Goal: Task Accomplishment & Management: Manage account settings

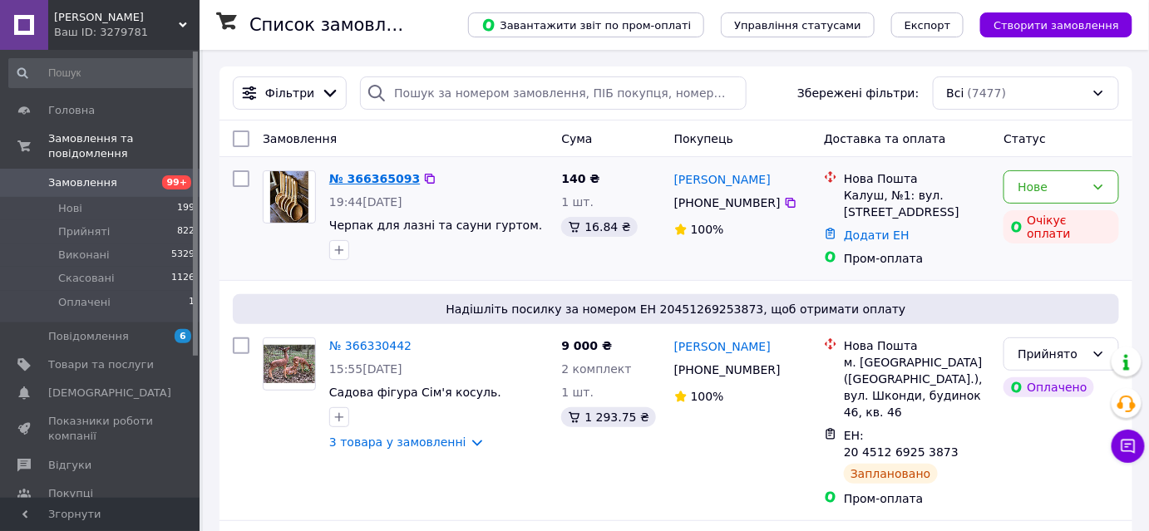
click at [371, 180] on link "№ 366365093" at bounding box center [374, 178] width 91 height 13
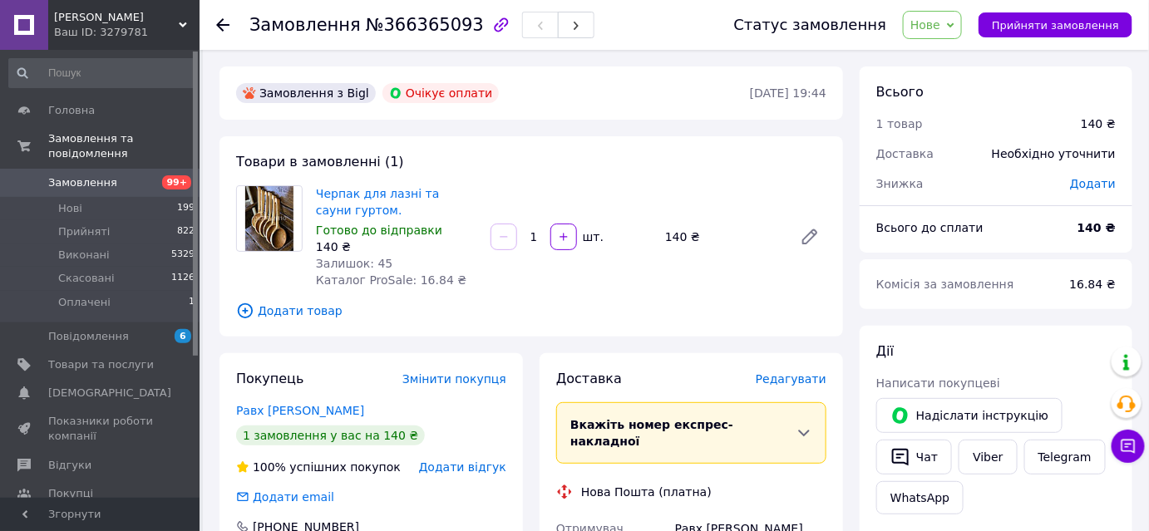
click at [223, 23] on use at bounding box center [222, 24] width 13 height 13
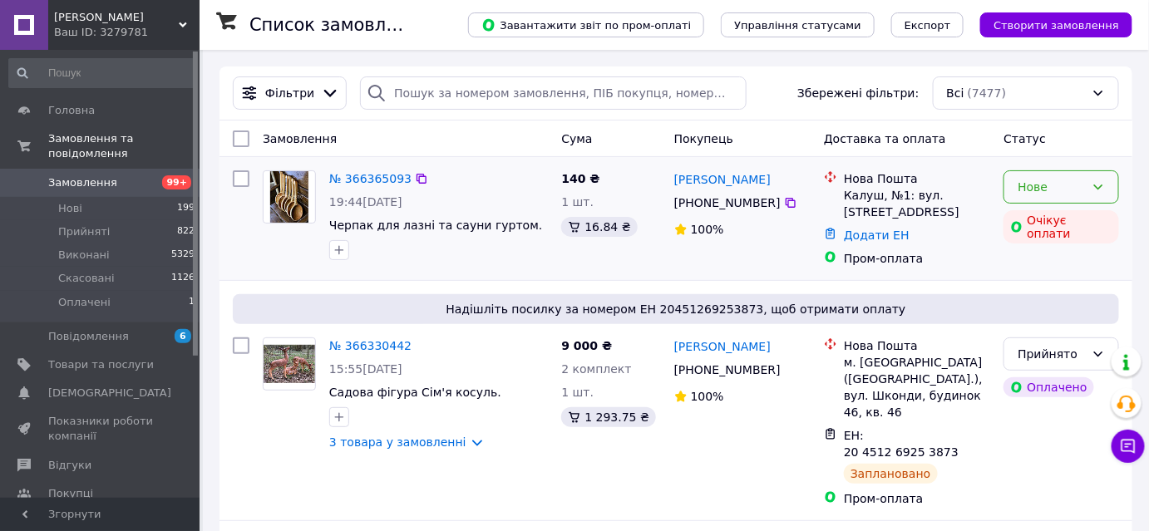
click at [1065, 180] on div "Нове" at bounding box center [1051, 187] width 67 height 18
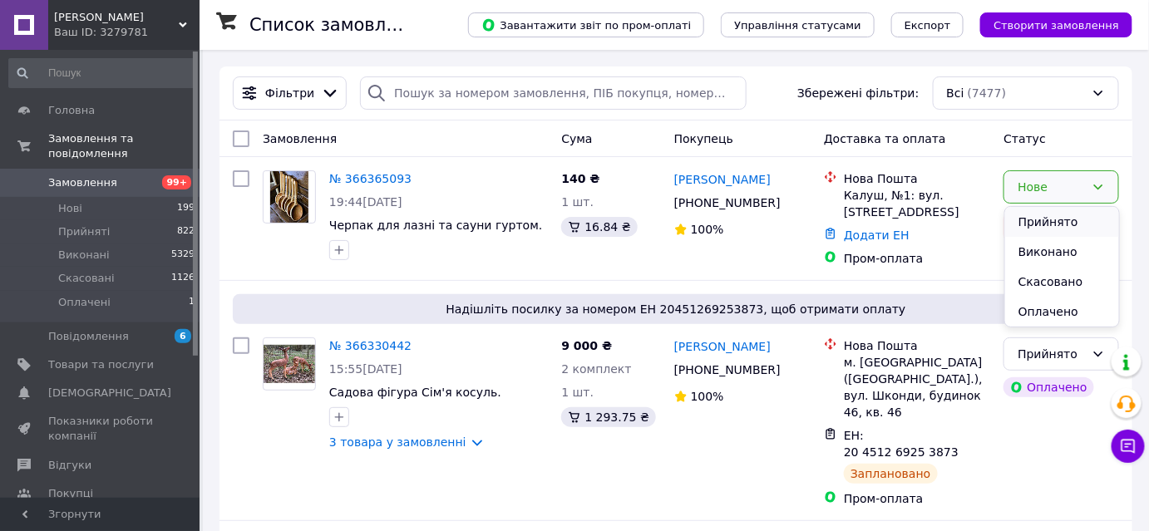
click at [1055, 223] on li "Прийнято" at bounding box center [1063, 222] width 114 height 30
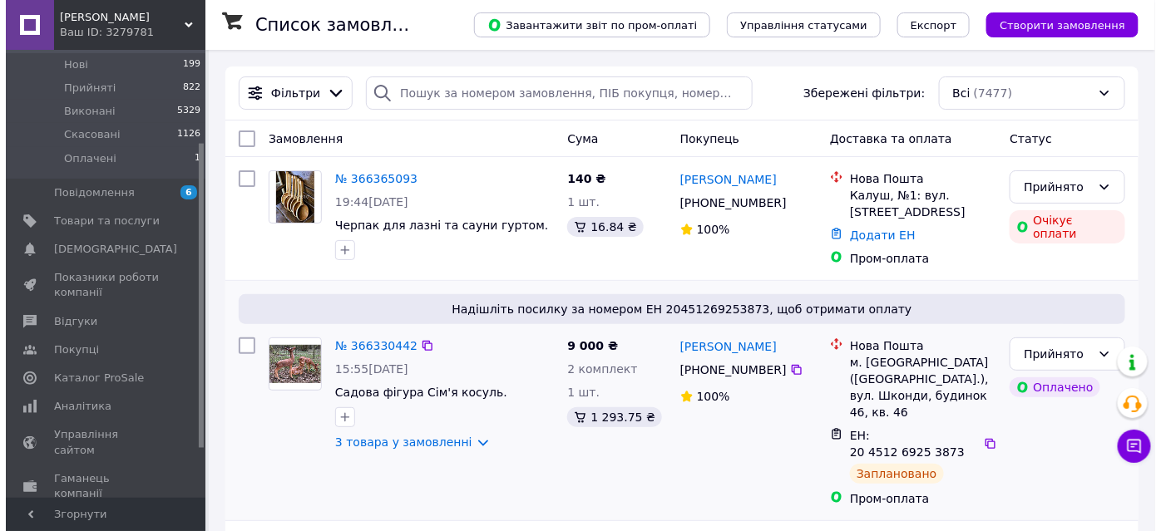
scroll to position [151, 0]
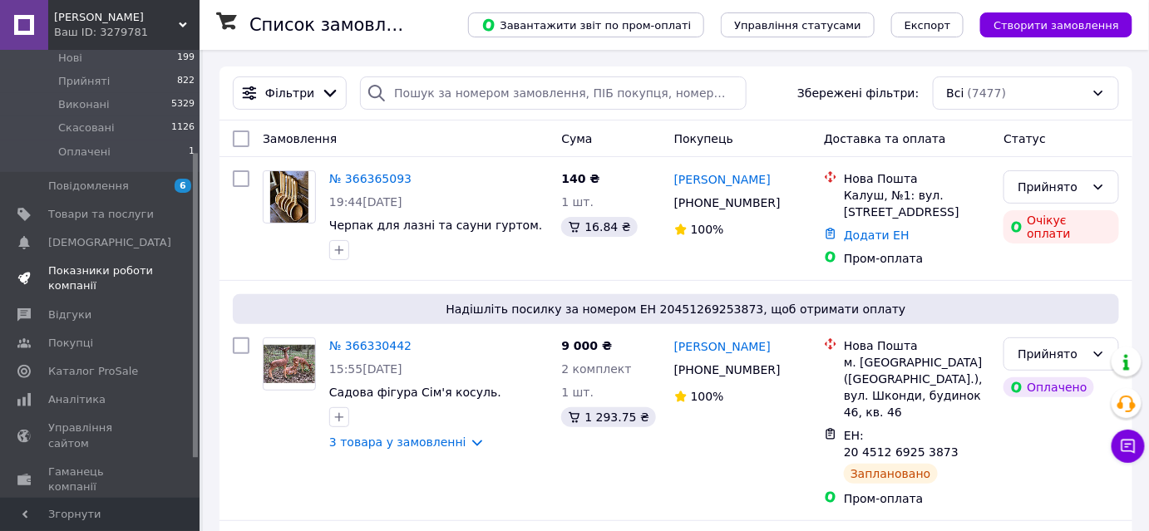
click at [68, 264] on span "Показники роботи компанії" at bounding box center [101, 279] width 106 height 30
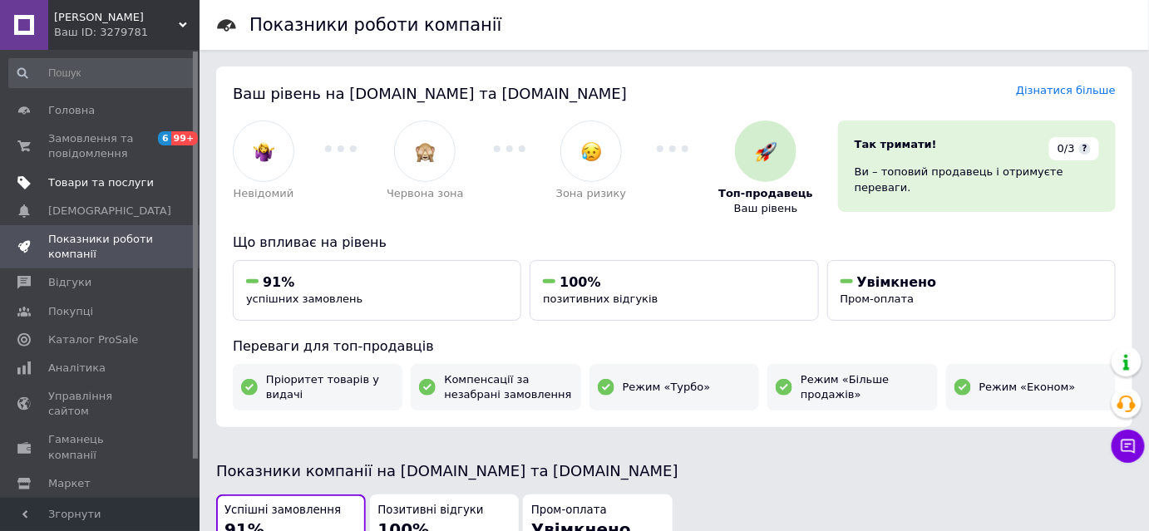
click at [106, 182] on span "Товари та послуги" at bounding box center [101, 182] width 106 height 15
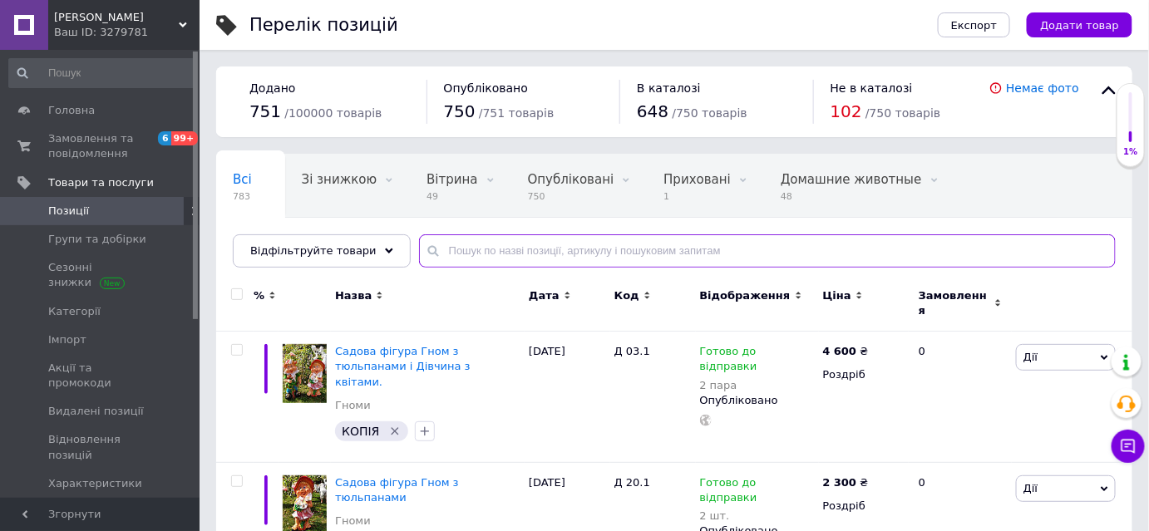
click at [455, 250] on input "text" at bounding box center [767, 251] width 697 height 33
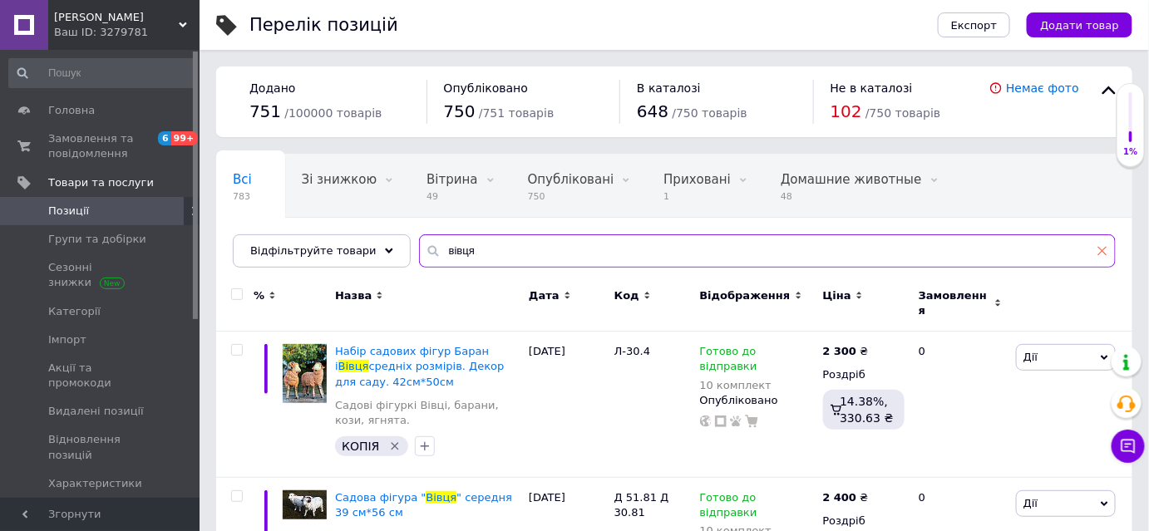
type input "вівця"
click at [1105, 251] on icon at bounding box center [1103, 251] width 10 height 10
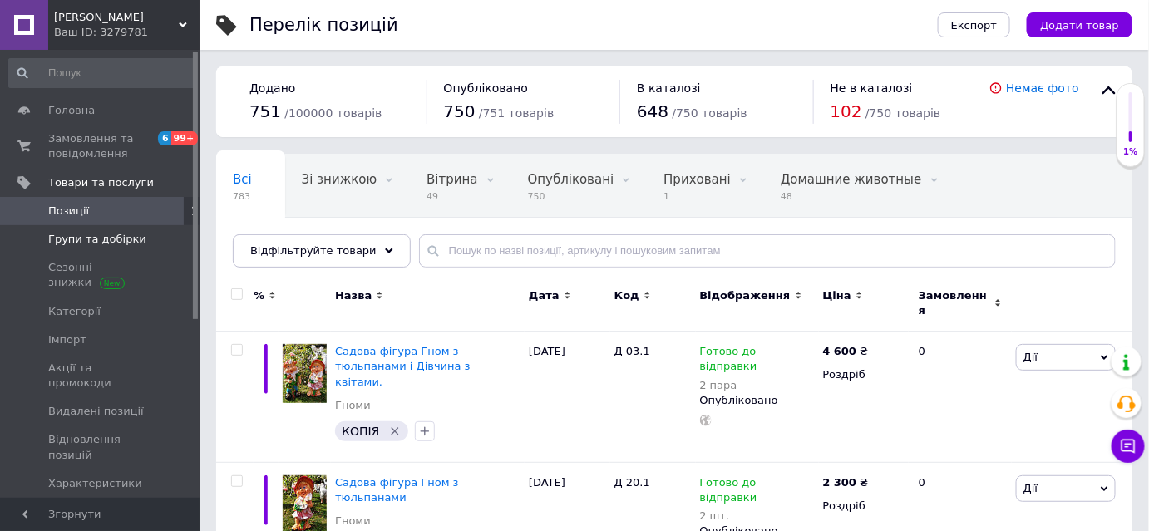
click at [97, 241] on span "Групи та добірки" at bounding box center [97, 239] width 98 height 15
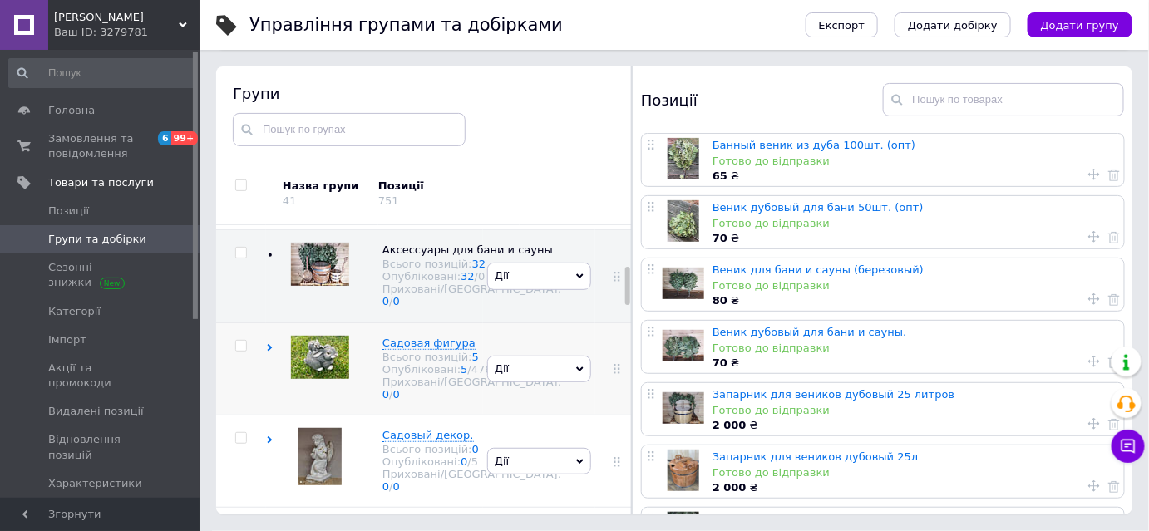
scroll to position [362, 0]
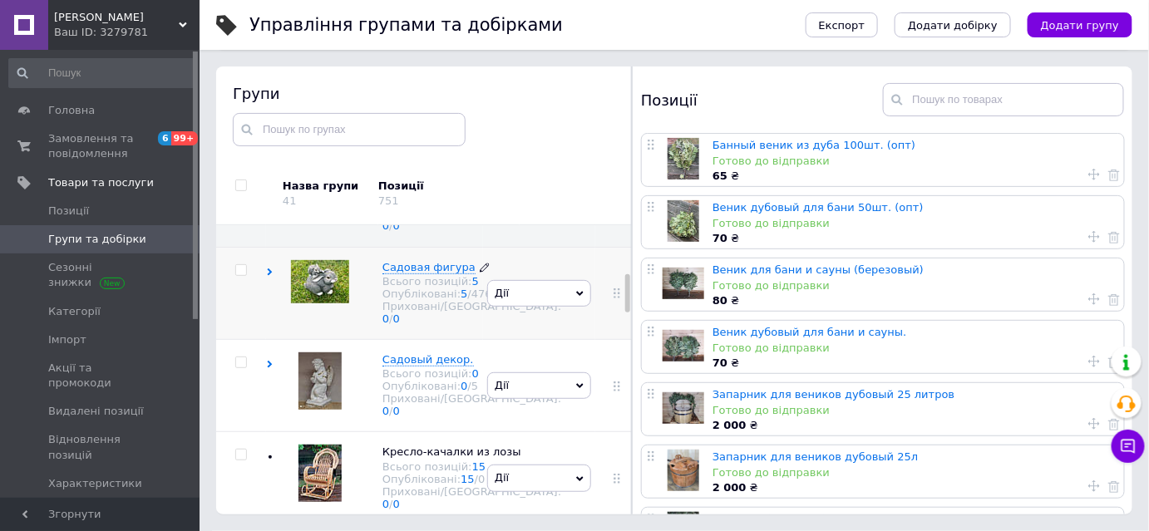
click at [433, 274] on span "Садовая фигура" at bounding box center [429, 267] width 93 height 12
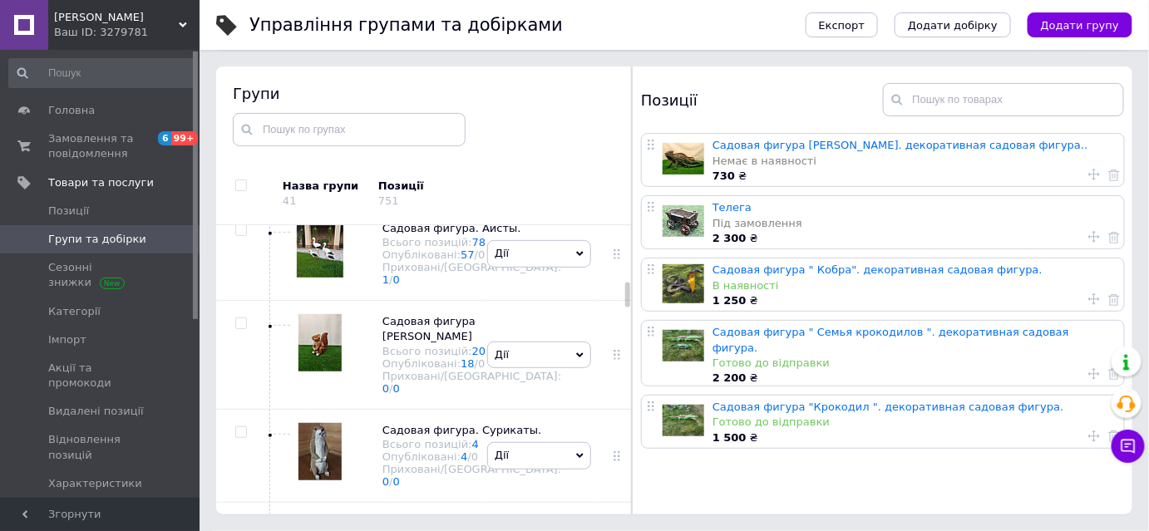
scroll to position [1118, 0]
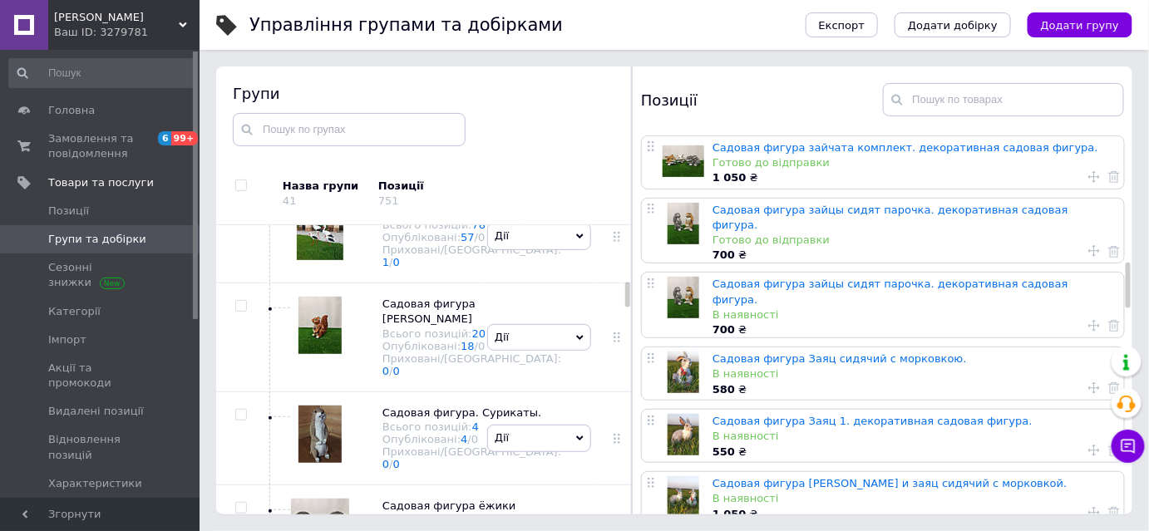
scroll to position [1006, 0]
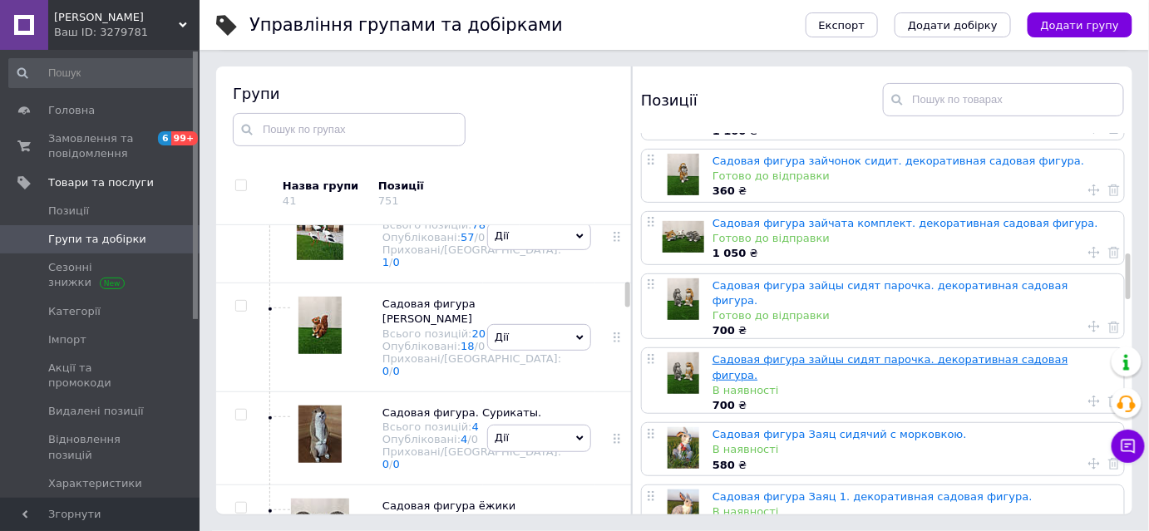
click at [754, 353] on link "Садовая фигура зайцы сидят парочка. декоративная садовая фигура." at bounding box center [891, 366] width 356 height 27
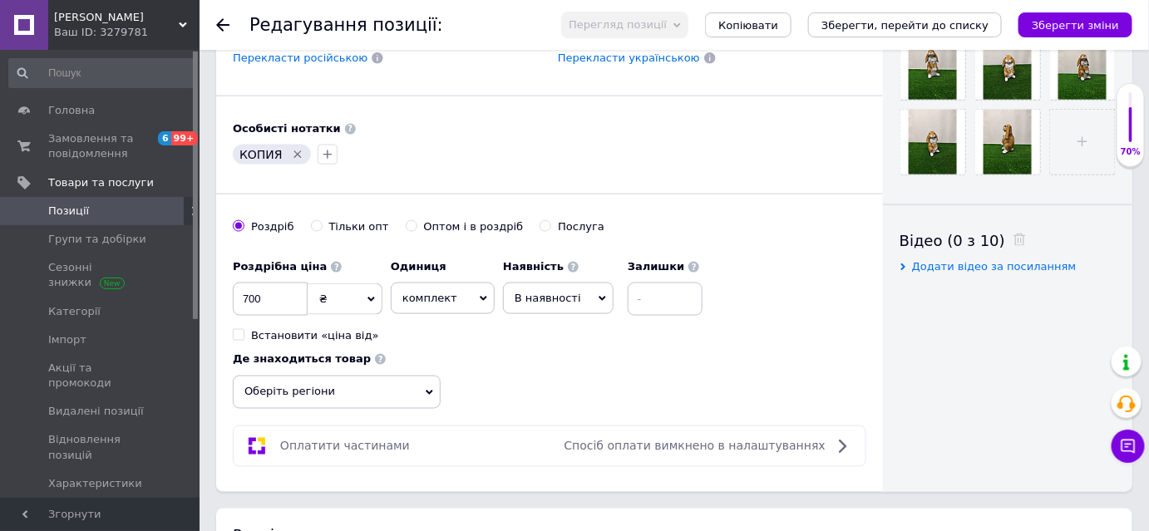
scroll to position [680, 0]
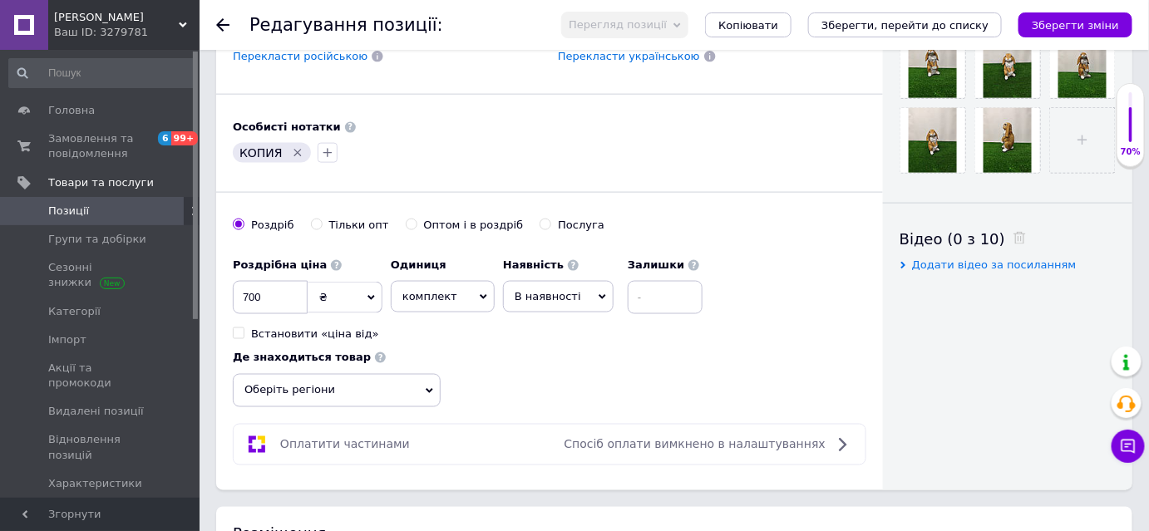
click at [599, 295] on icon at bounding box center [602, 297] width 7 height 5
click at [543, 393] on li "Готово до відправки" at bounding box center [558, 401] width 109 height 38
click at [430, 388] on icon at bounding box center [429, 391] width 7 height 7
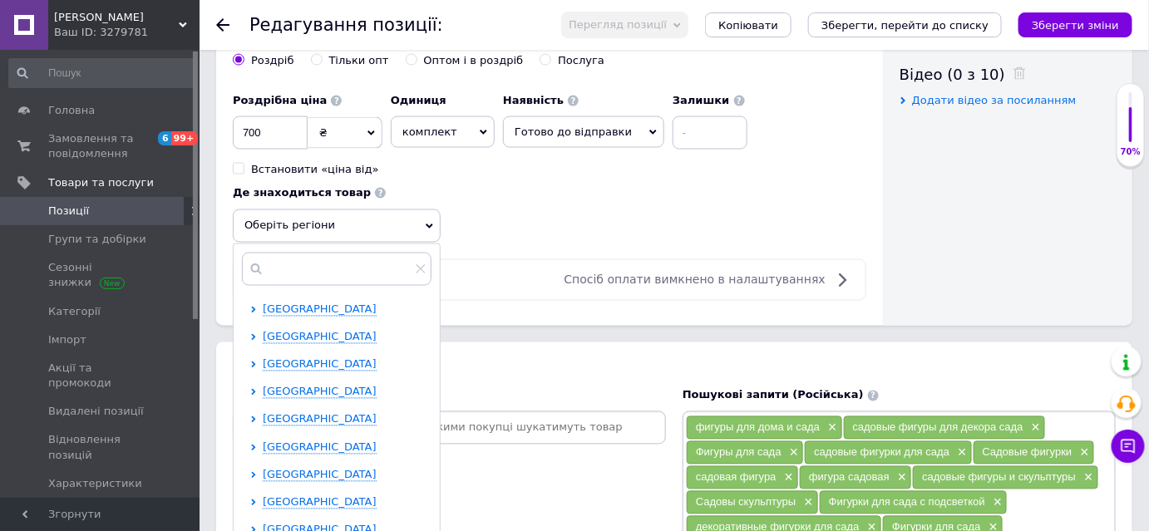
scroll to position [907, 0]
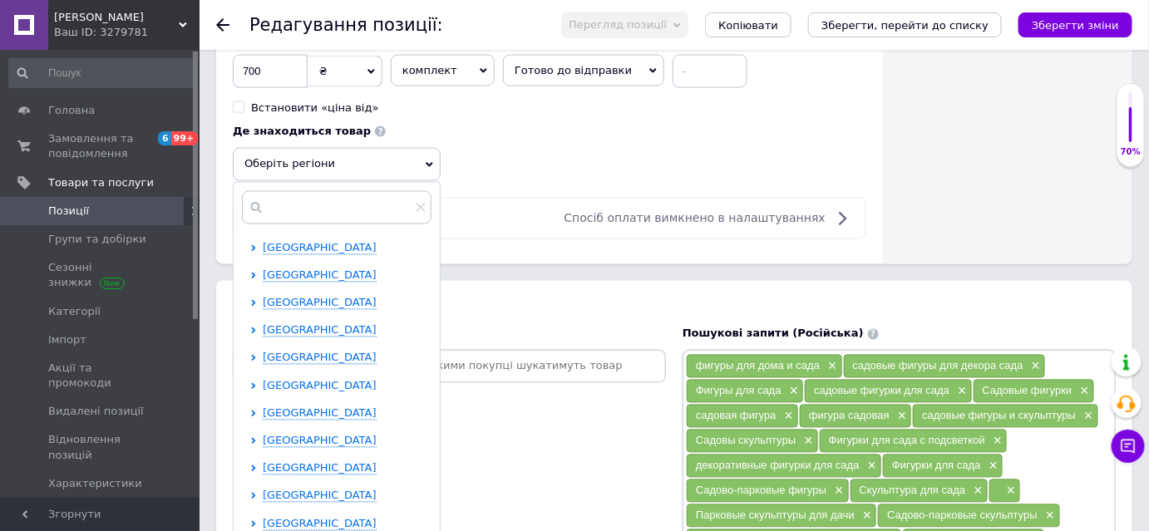
click at [305, 380] on span "[GEOGRAPHIC_DATA]" at bounding box center [320, 386] width 114 height 12
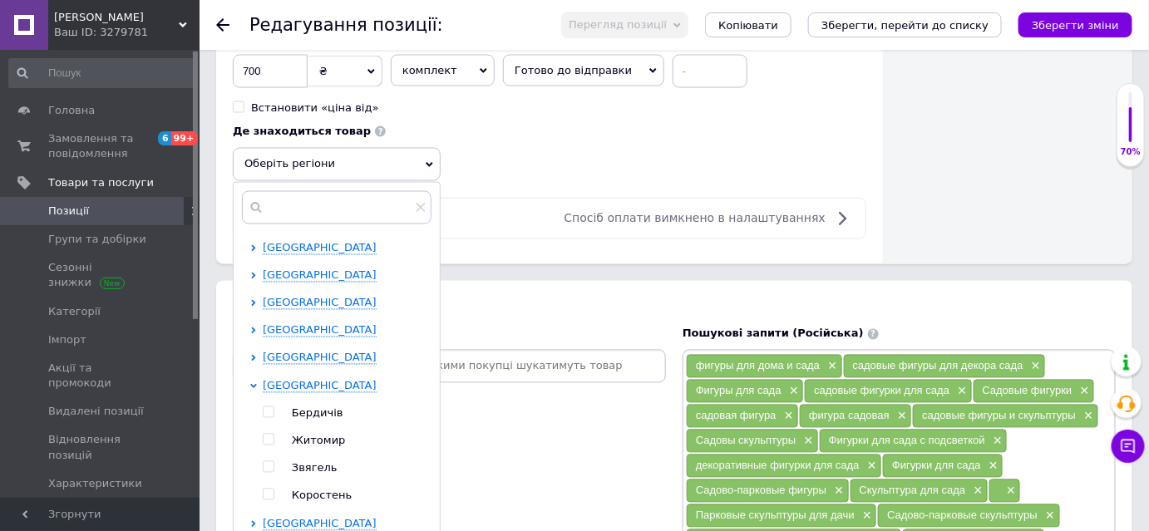
click at [267, 435] on input "checkbox" at bounding box center [268, 440] width 11 height 11
checkbox input "true"
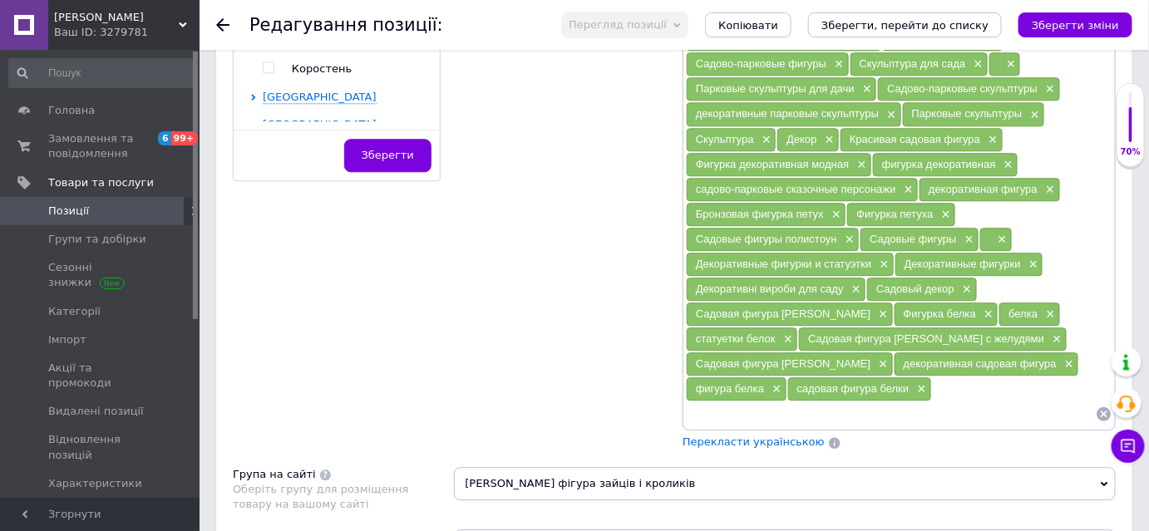
scroll to position [1361, 0]
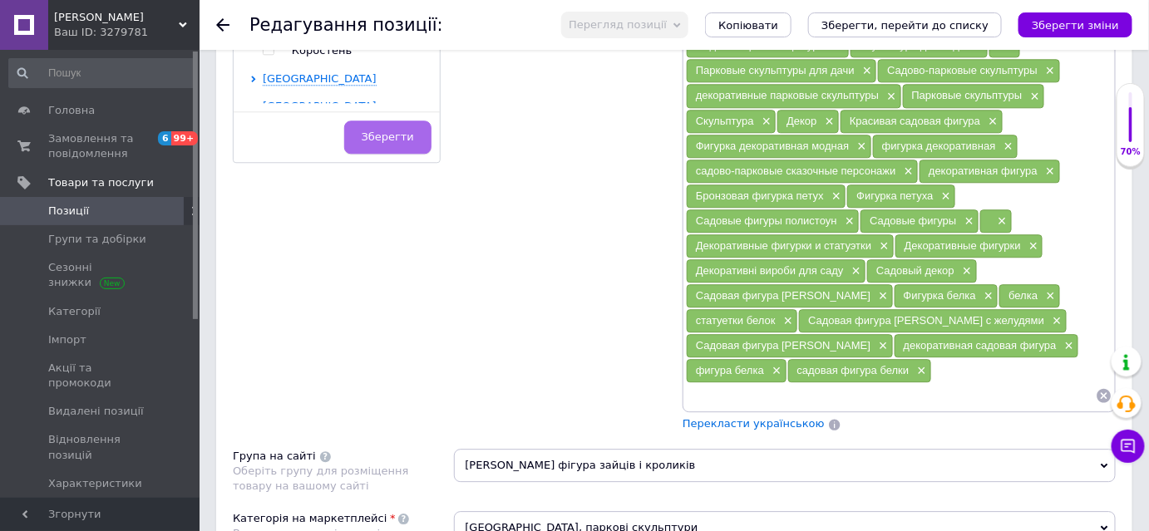
click at [393, 131] on span "Зберегти" at bounding box center [388, 137] width 52 height 12
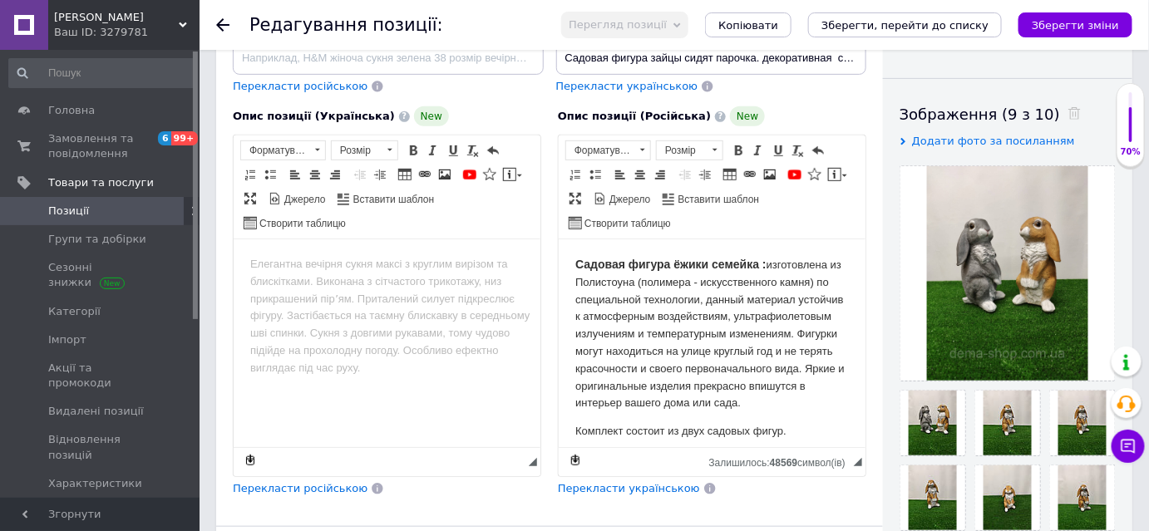
scroll to position [0, 0]
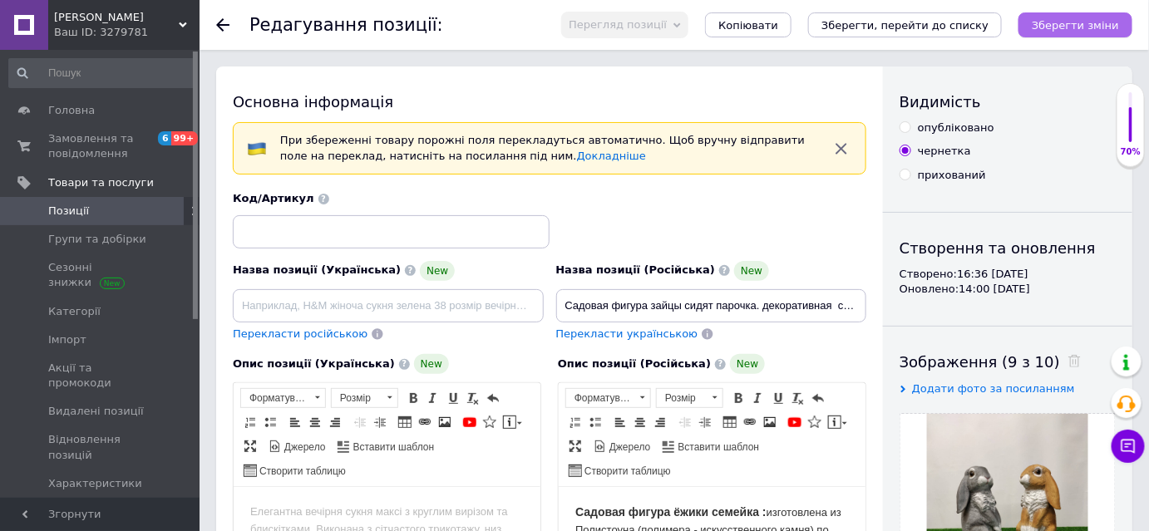
click at [1080, 21] on icon "Зберегти зміни" at bounding box center [1075, 25] width 87 height 12
type input "[PERSON_NAME] фігура зайці сидять парочка. декоративна садова фігура."
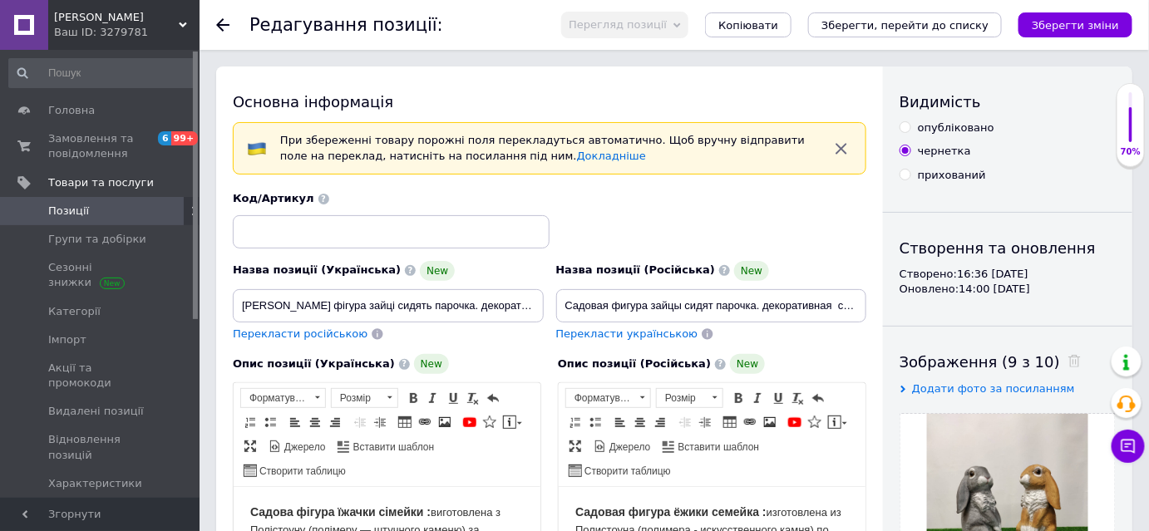
click at [221, 23] on icon at bounding box center [222, 24] width 13 height 13
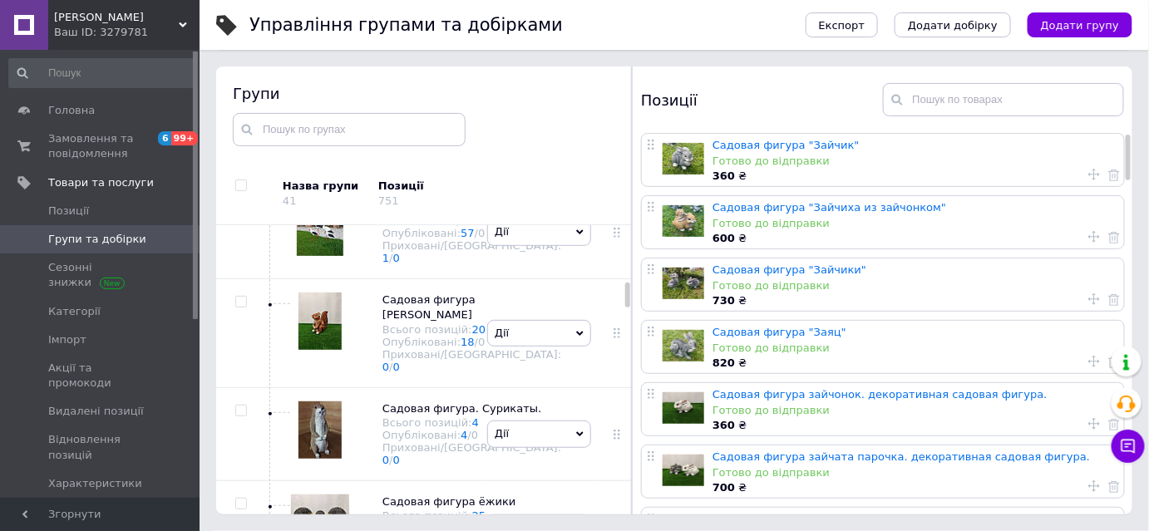
click at [89, 22] on span "[PERSON_NAME]" at bounding box center [116, 17] width 125 height 15
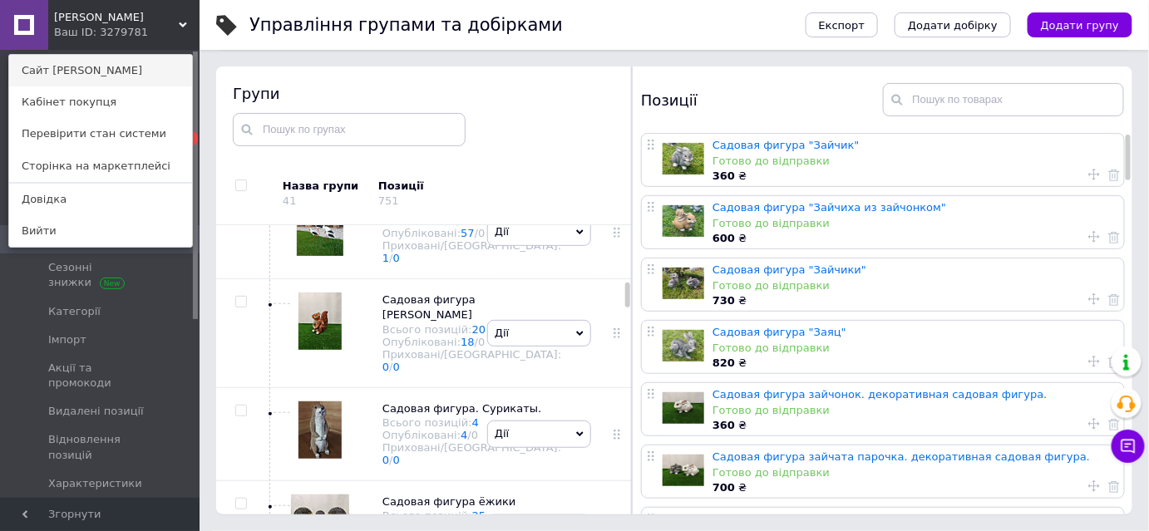
click at [96, 71] on link "Сайт [PERSON_NAME]" at bounding box center [100, 71] width 183 height 32
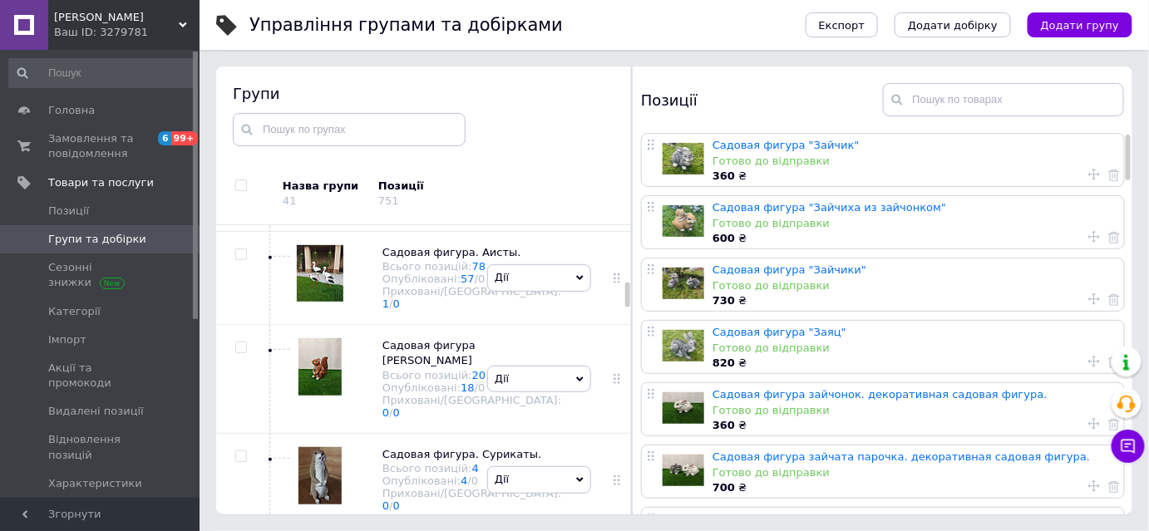
scroll to position [1122, 0]
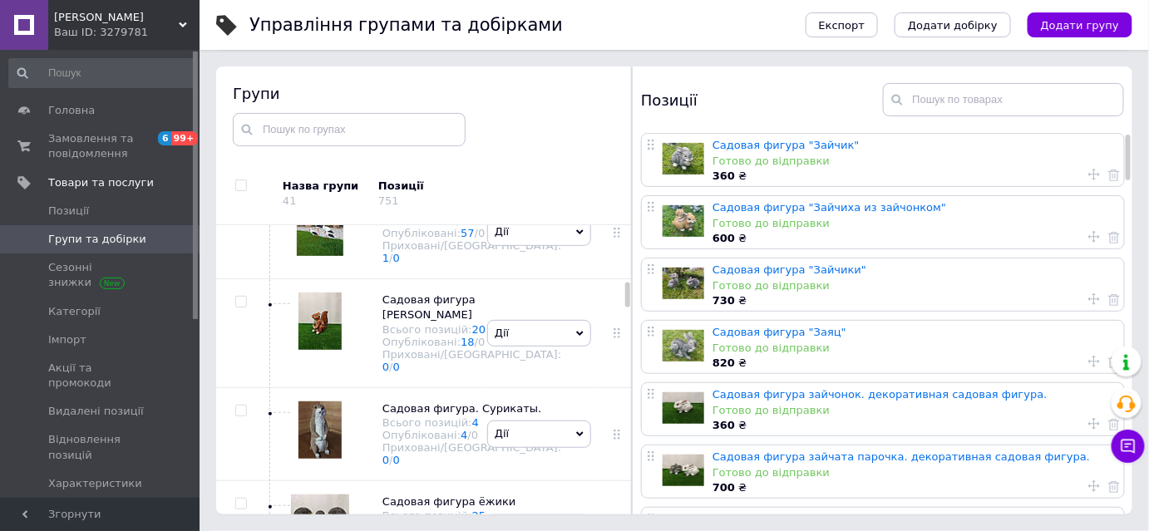
click at [514, 28] on span "Дії" at bounding box center [539, 15] width 104 height 27
click at [527, 112] on li "Редагувати групу" at bounding box center [539, 93] width 102 height 38
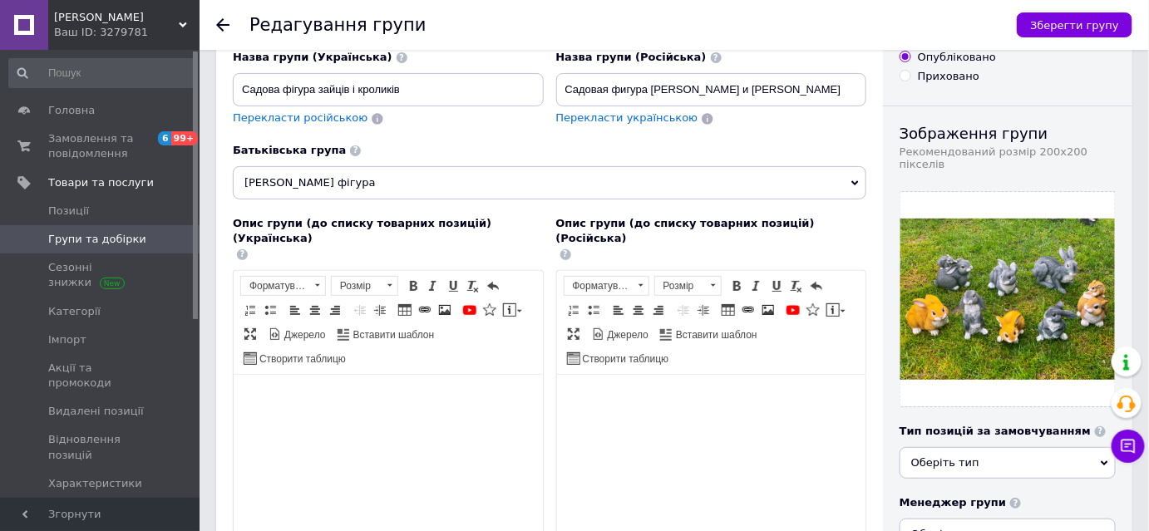
scroll to position [75, 0]
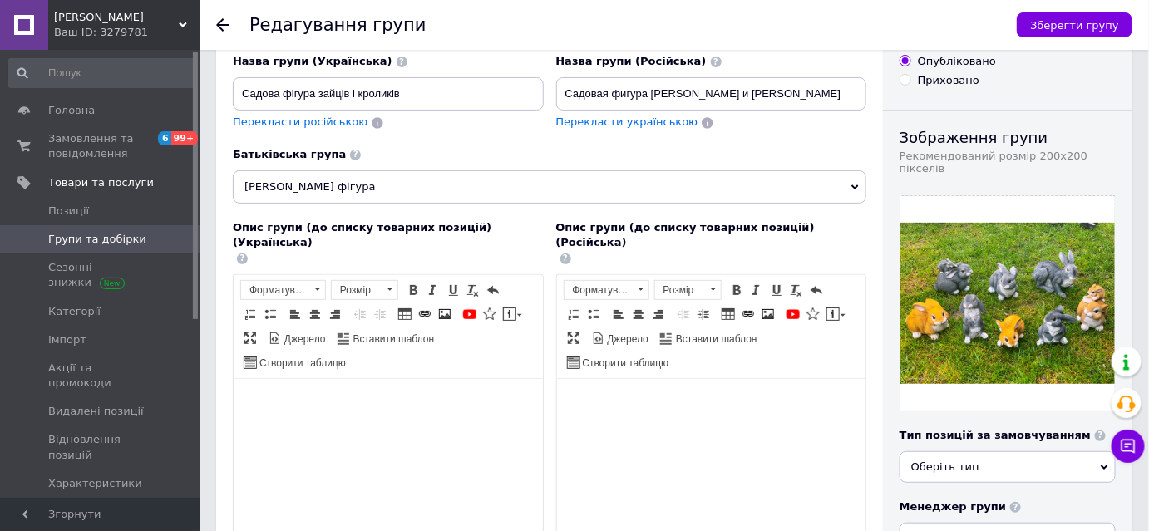
click at [277, 397] on body "Редактор, B6764AB7-2832-42E3-861C-EF0F78C638AD" at bounding box center [388, 403] width 276 height 17
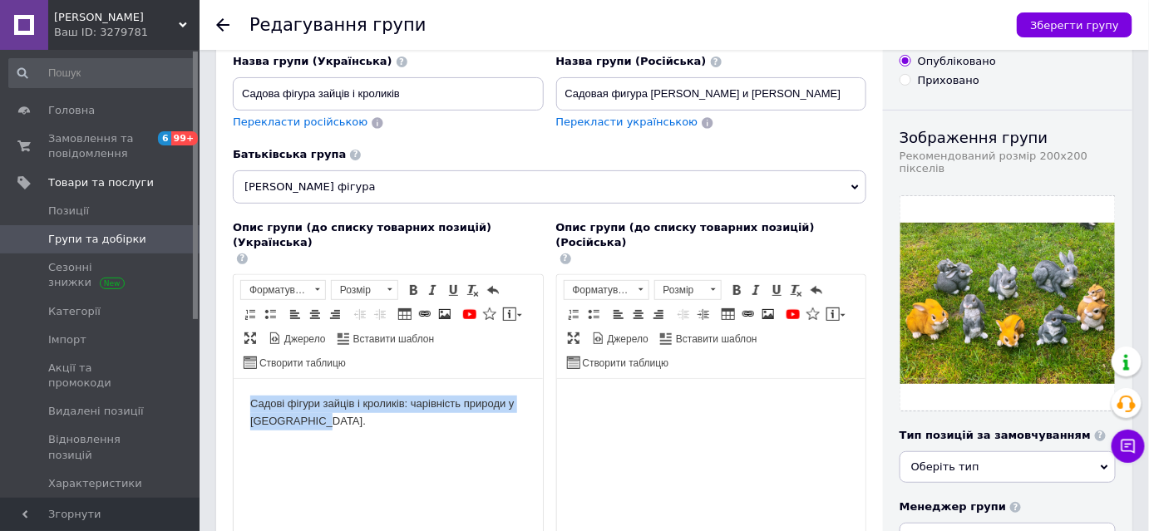
drag, startPoint x: 320, startPoint y: 420, endPoint x: 247, endPoint y: 408, distance: 74.1
click at [247, 408] on html "Садові фігури зайців і кроликів: чарівність природи у [GEOGRAPHIC_DATA]." at bounding box center [387, 412] width 309 height 68
click at [411, 284] on span at bounding box center [413, 290] width 13 height 13
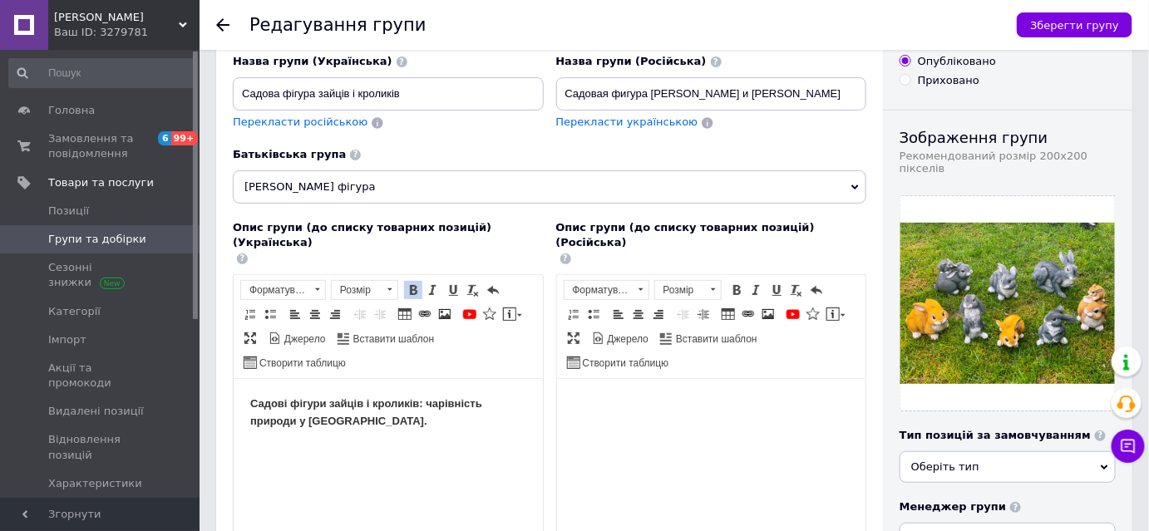
click at [395, 427] on body "Садові фігури зайців і кроликів: чарівність природи у [GEOGRAPHIC_DATA]." at bounding box center [388, 412] width 276 height 35
click at [412, 284] on span at bounding box center [413, 290] width 13 height 13
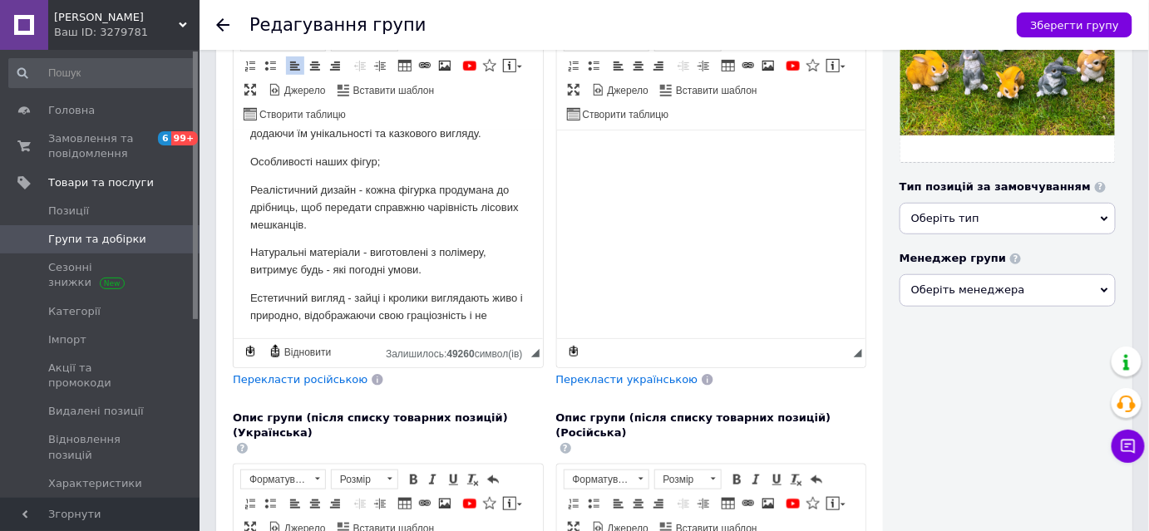
scroll to position [188, 0]
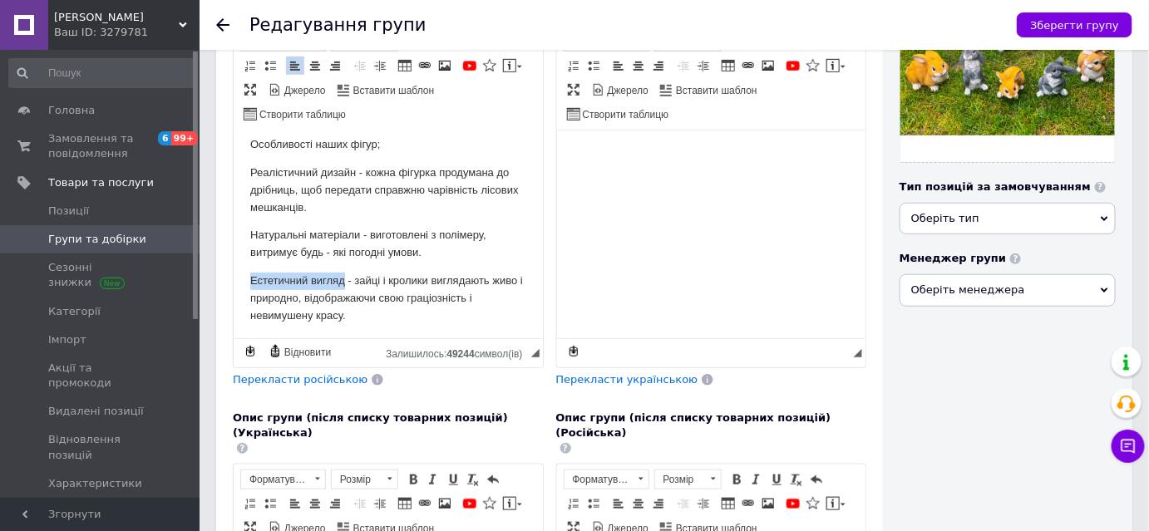
drag, startPoint x: 344, startPoint y: 297, endPoint x: 237, endPoint y: 297, distance: 106.5
click at [237, 297] on html "Садові фігури зайців і кроликів: чарівність природи у [GEOGRAPHIC_DATA]. Додайт…" at bounding box center [387, 141] width 309 height 398
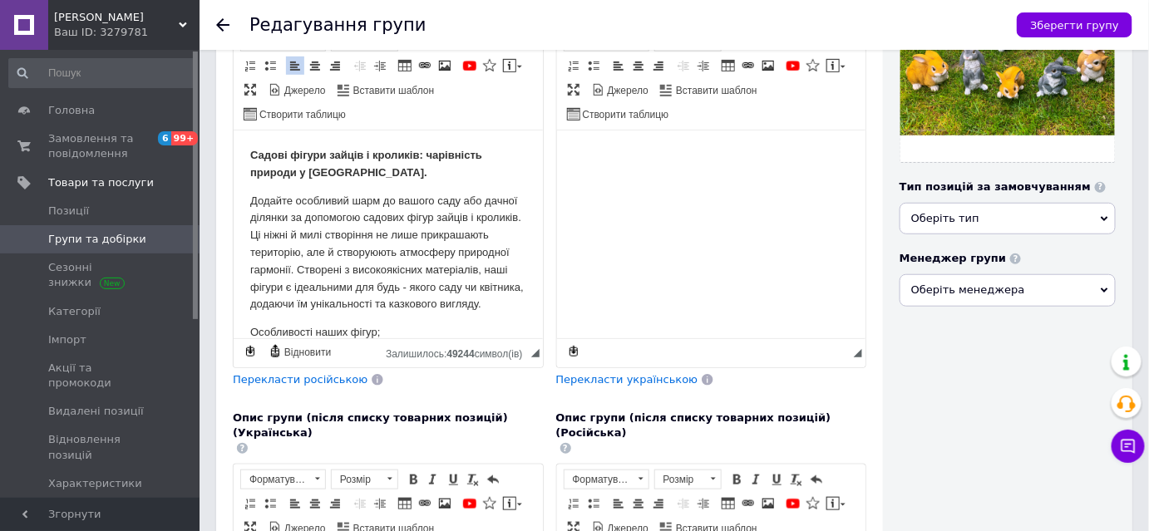
scroll to position [248, 0]
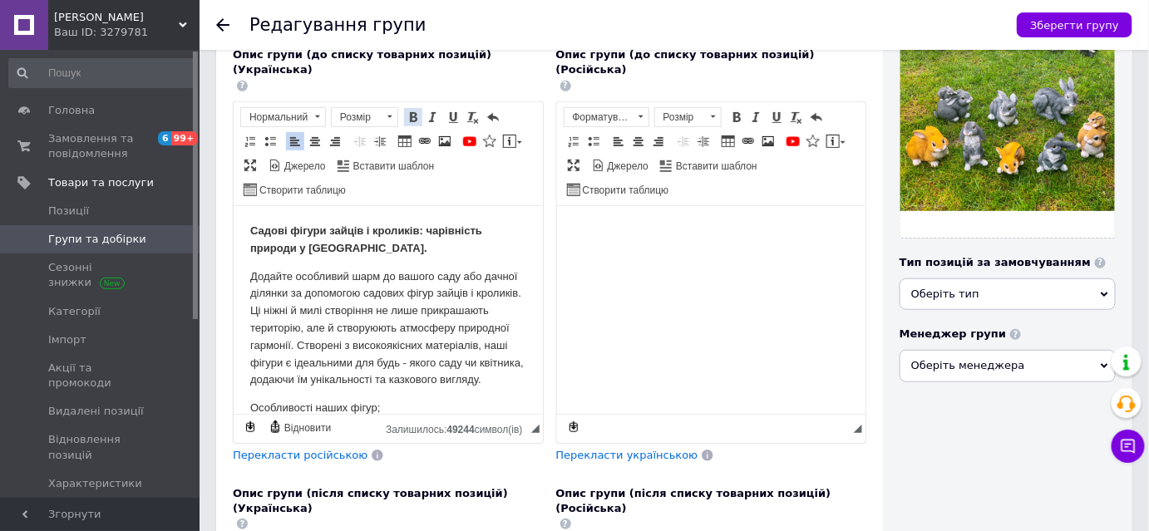
click at [413, 111] on span at bounding box center [413, 117] width 13 height 13
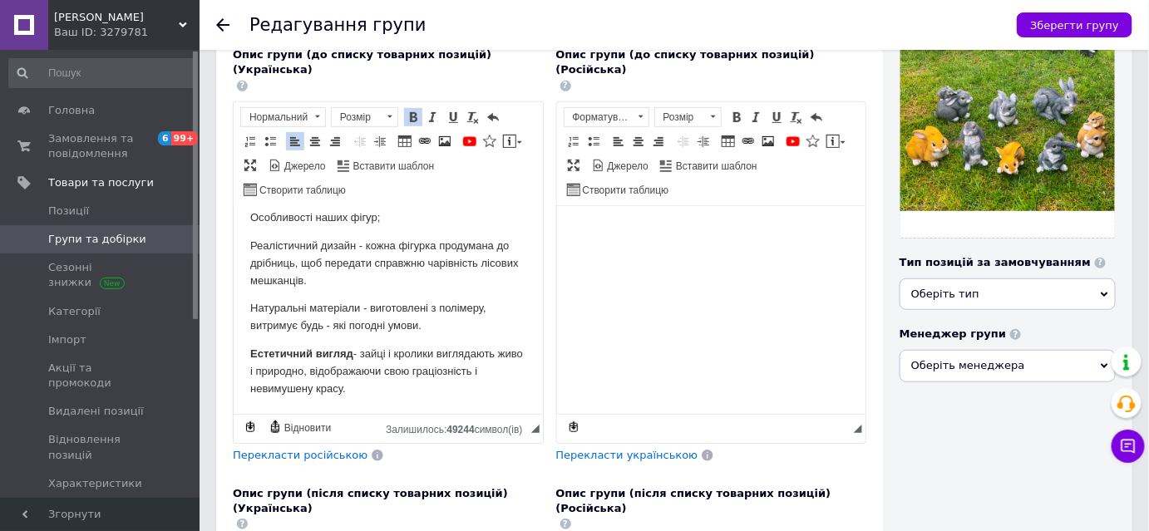
scroll to position [208, 0]
drag, startPoint x: 360, startPoint y: 306, endPoint x: 250, endPoint y: 307, distance: 109.8
click at [250, 307] on p "Натуральні матеріали - виготовлені з полімеру, витримує будь - які погодні умов…" at bounding box center [388, 316] width 276 height 35
click at [412, 111] on span at bounding box center [413, 117] width 13 height 13
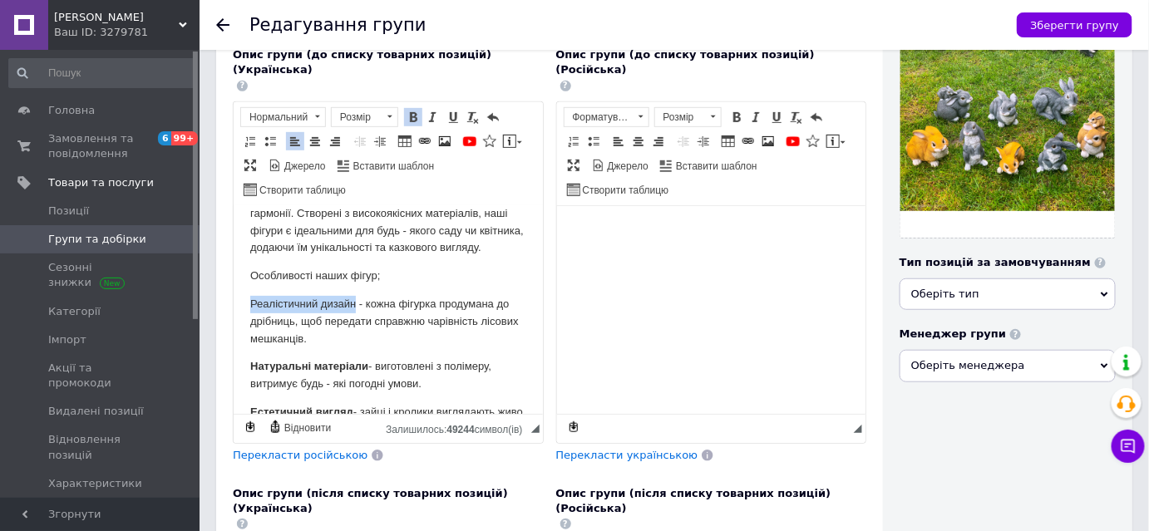
drag, startPoint x: 353, startPoint y: 317, endPoint x: 237, endPoint y: 318, distance: 115.6
click at [237, 318] on html "Садові фігури зайців і кроликів: чарівність природи у [GEOGRAPHIC_DATA]. Додайт…" at bounding box center [387, 272] width 309 height 398
click at [411, 111] on span at bounding box center [413, 117] width 13 height 13
drag, startPoint x: 384, startPoint y: 293, endPoint x: 251, endPoint y: 295, distance: 133.1
click at [252, 284] on p "Особливості наших фігур;" at bounding box center [388, 275] width 276 height 17
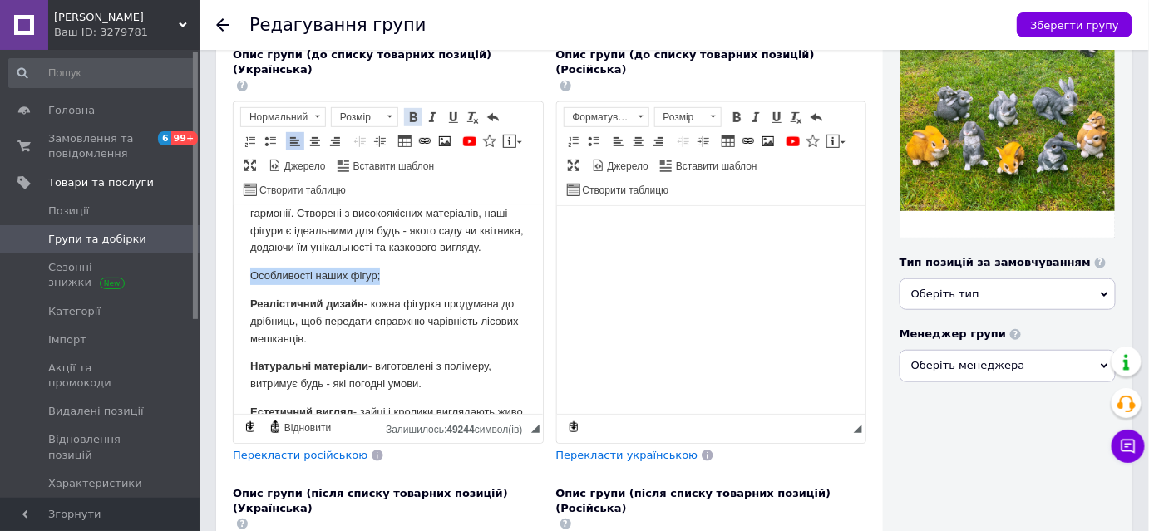
click at [409, 111] on span at bounding box center [413, 117] width 13 height 13
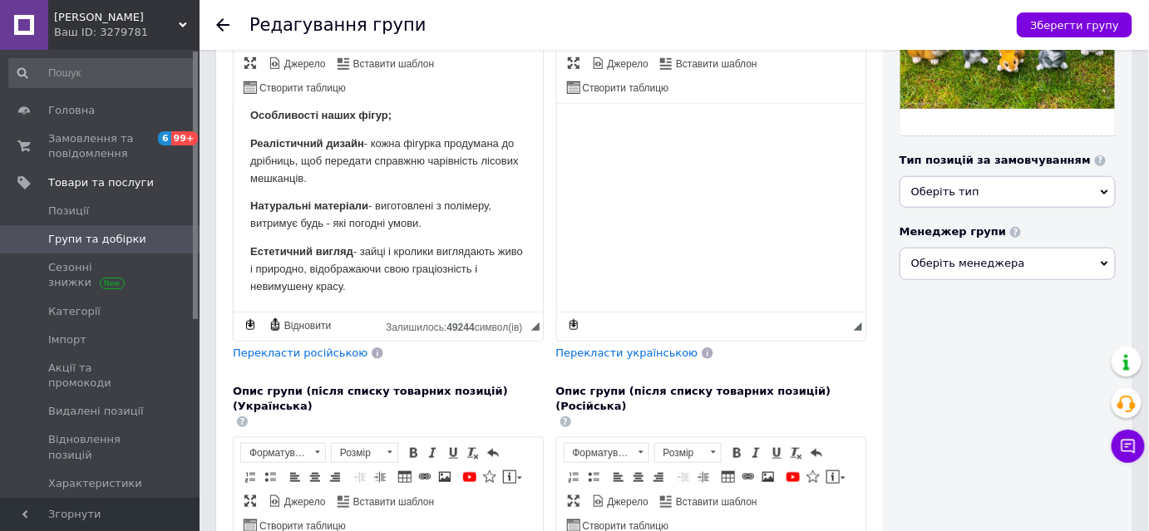
scroll to position [399, 0]
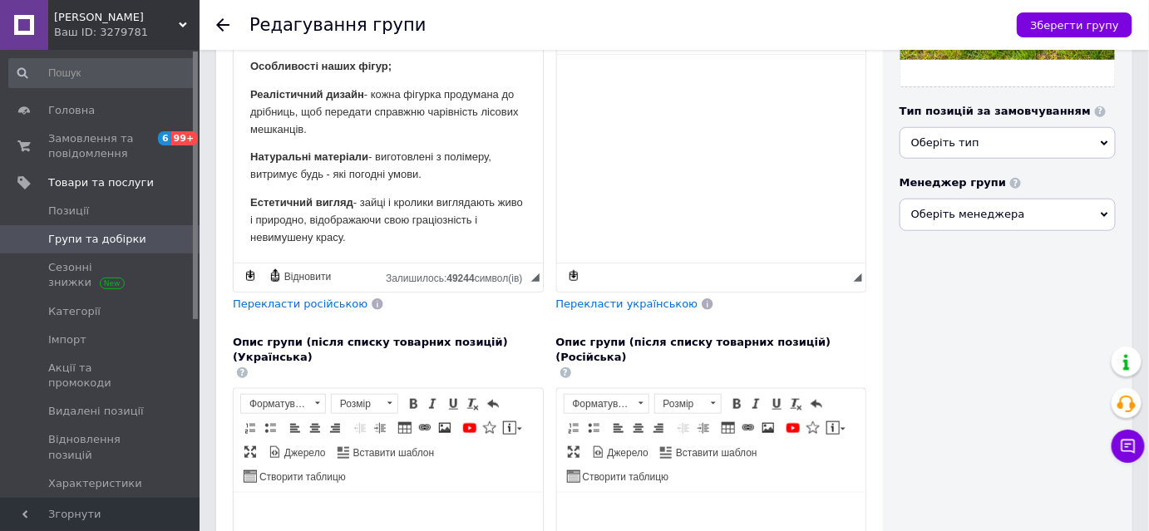
click at [359, 238] on p "Естетичний вигляд - зайці і кролики виглядають живо і природно, відображаючи св…" at bounding box center [388, 220] width 276 height 52
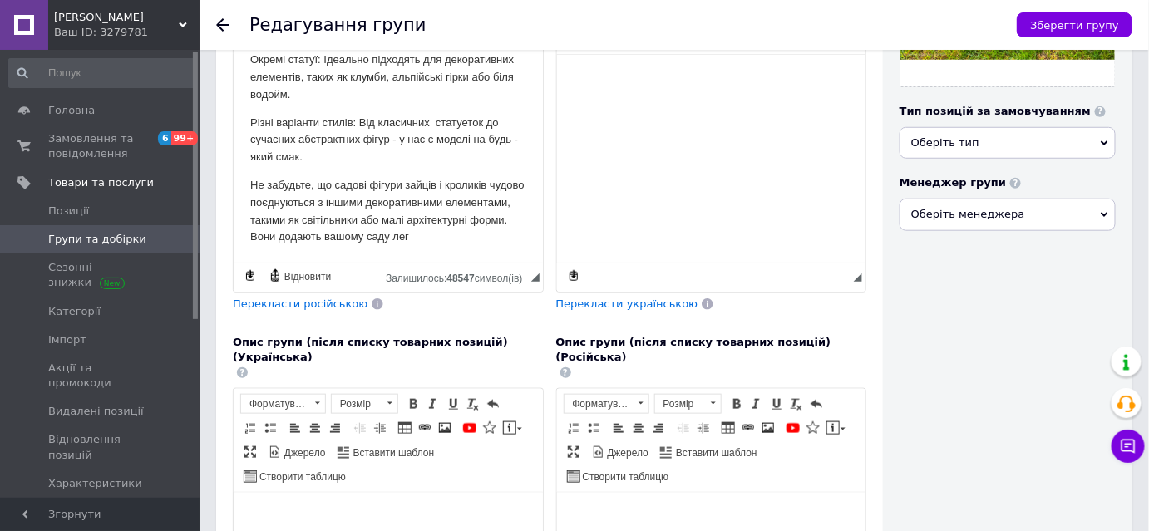
scroll to position [565, 0]
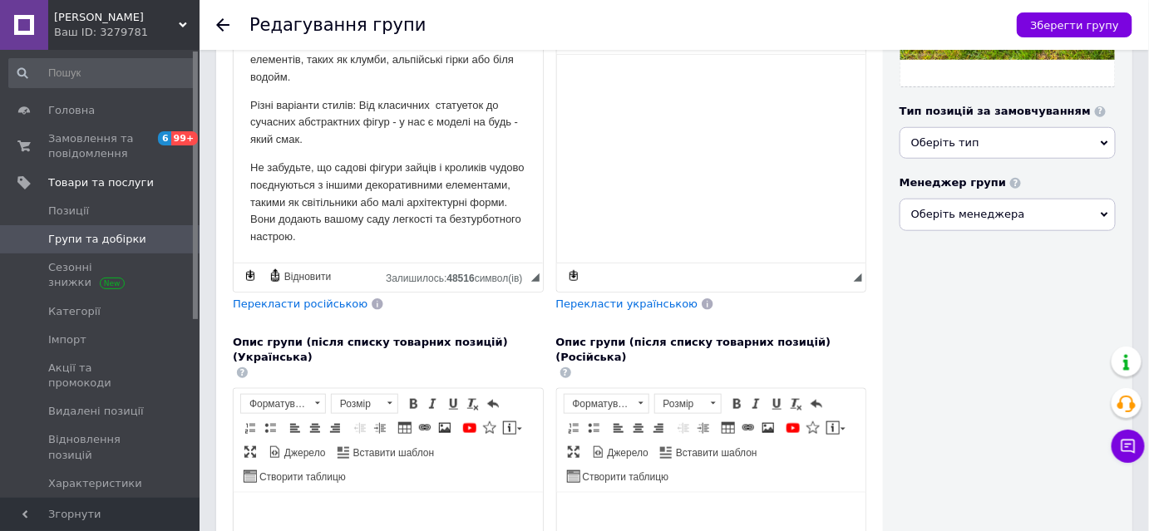
click at [423, 220] on p "Не забудьте, що садові фігури зайців і кроликів чудово поєднуються з іншими дек…" at bounding box center [388, 202] width 276 height 87
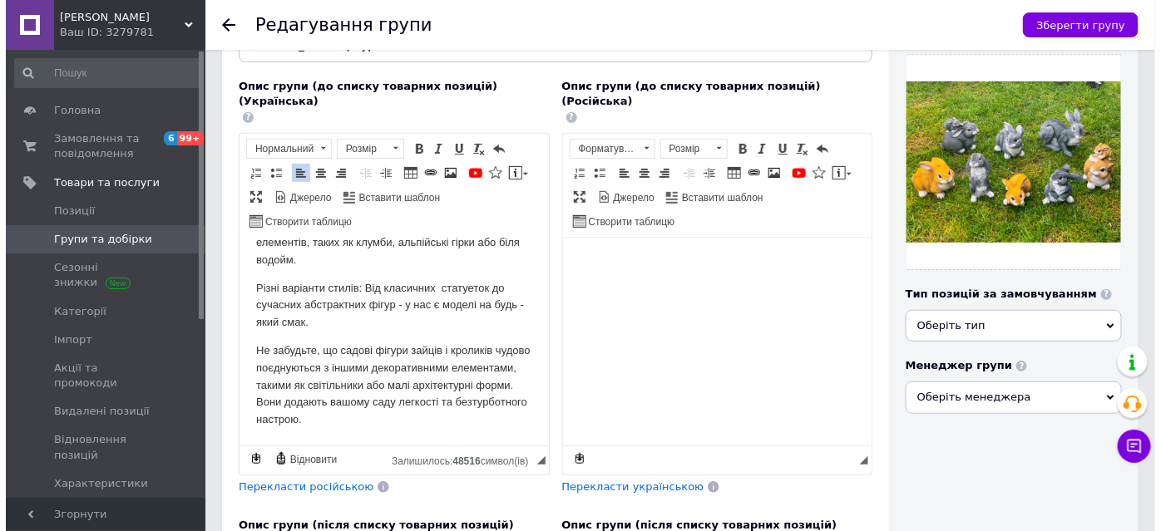
scroll to position [172, 0]
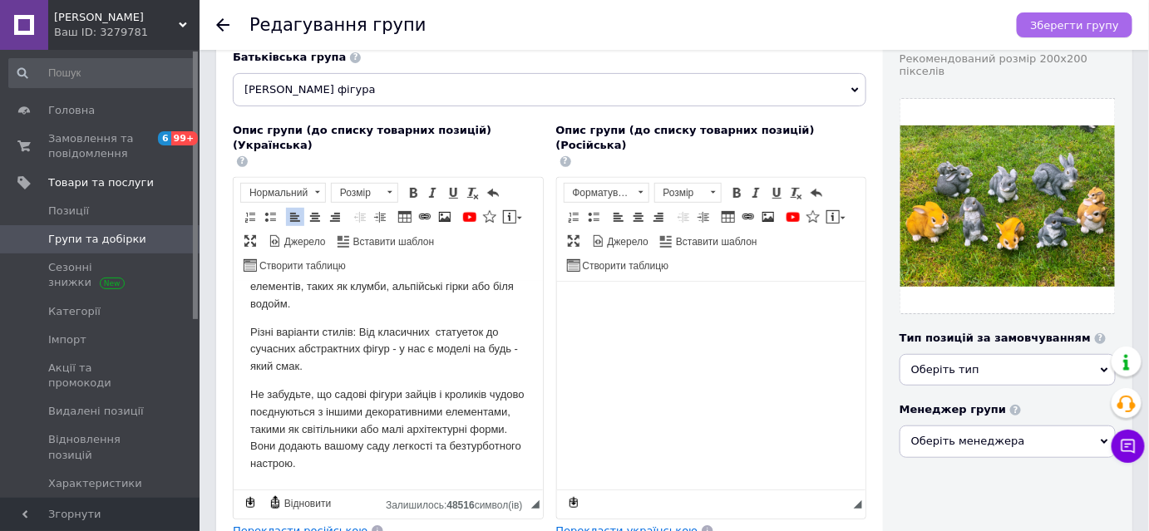
click at [1076, 25] on span "Зберегти групу" at bounding box center [1075, 25] width 89 height 12
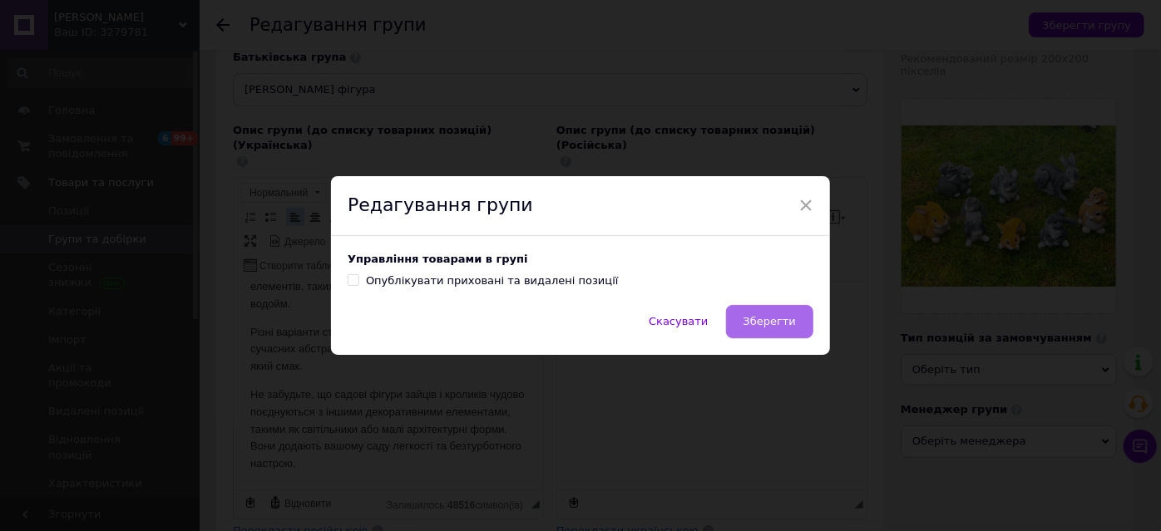
click at [777, 319] on span "Зберегти" at bounding box center [770, 321] width 52 height 12
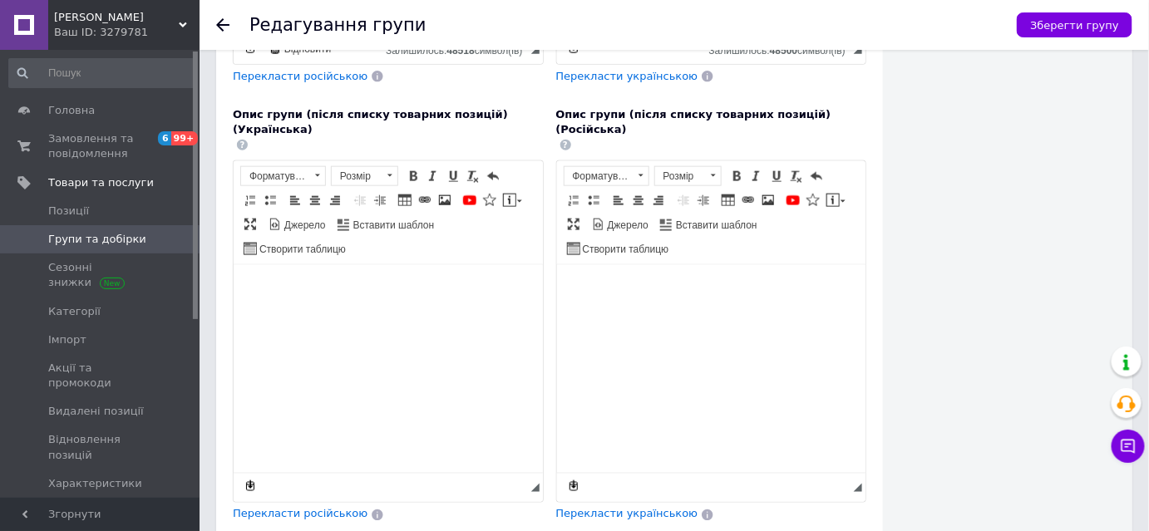
scroll to position [670, 0]
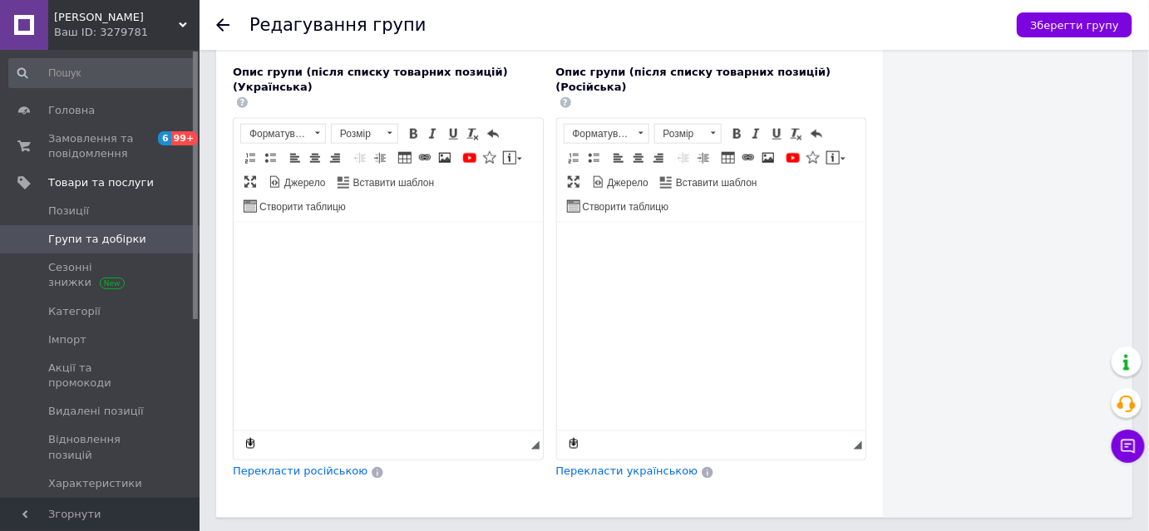
click at [225, 24] on use at bounding box center [222, 24] width 13 height 13
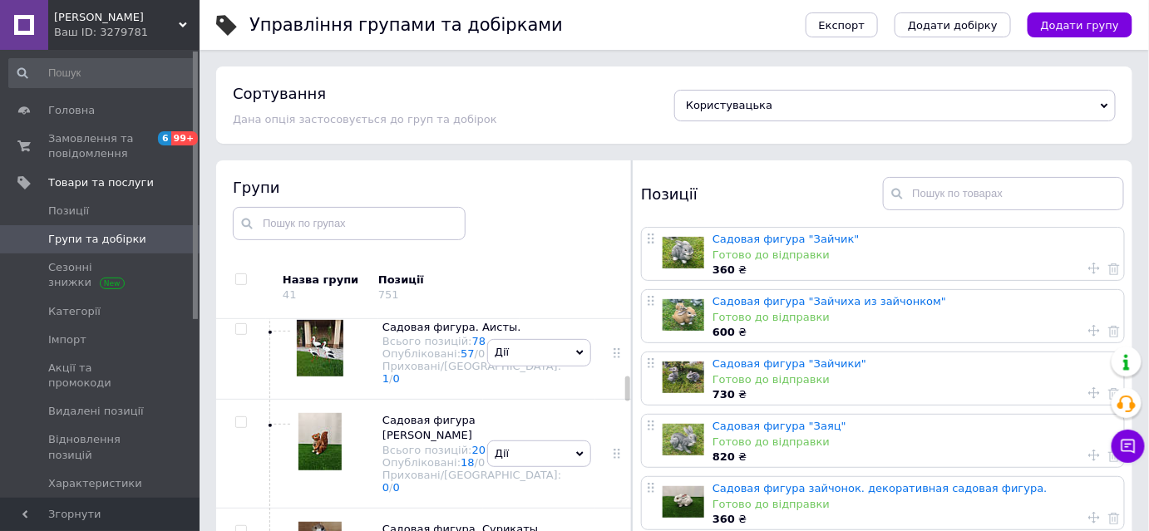
scroll to position [1122, 0]
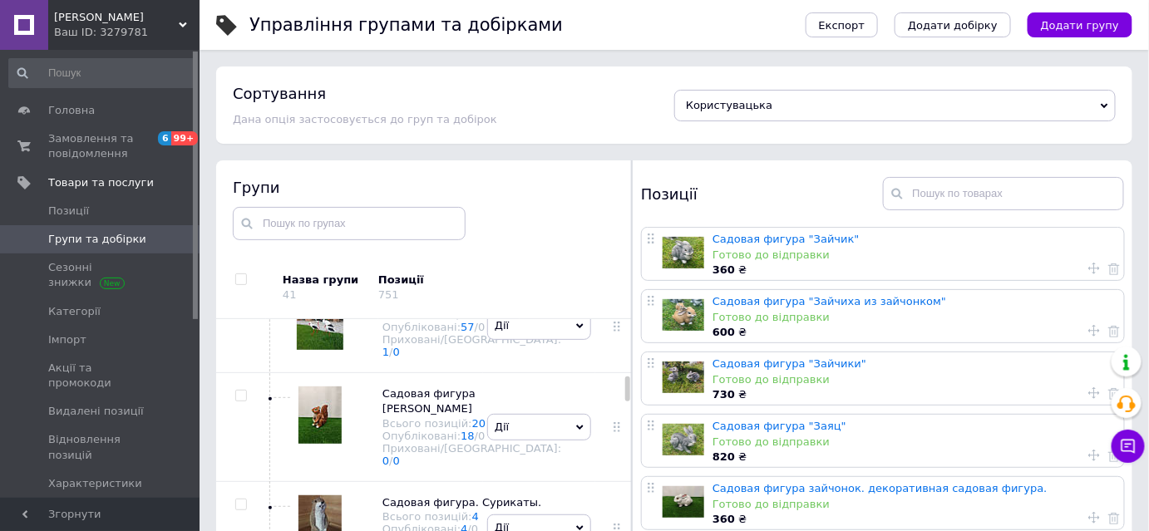
click at [408, 104] on span "Садовая фигура [PERSON_NAME] и [PERSON_NAME]" at bounding box center [433, 83] width 101 height 42
click at [410, 104] on span "Садовая фигура [PERSON_NAME] и [PERSON_NAME]" at bounding box center [433, 83] width 101 height 42
